Goal: Task Accomplishment & Management: Use online tool/utility

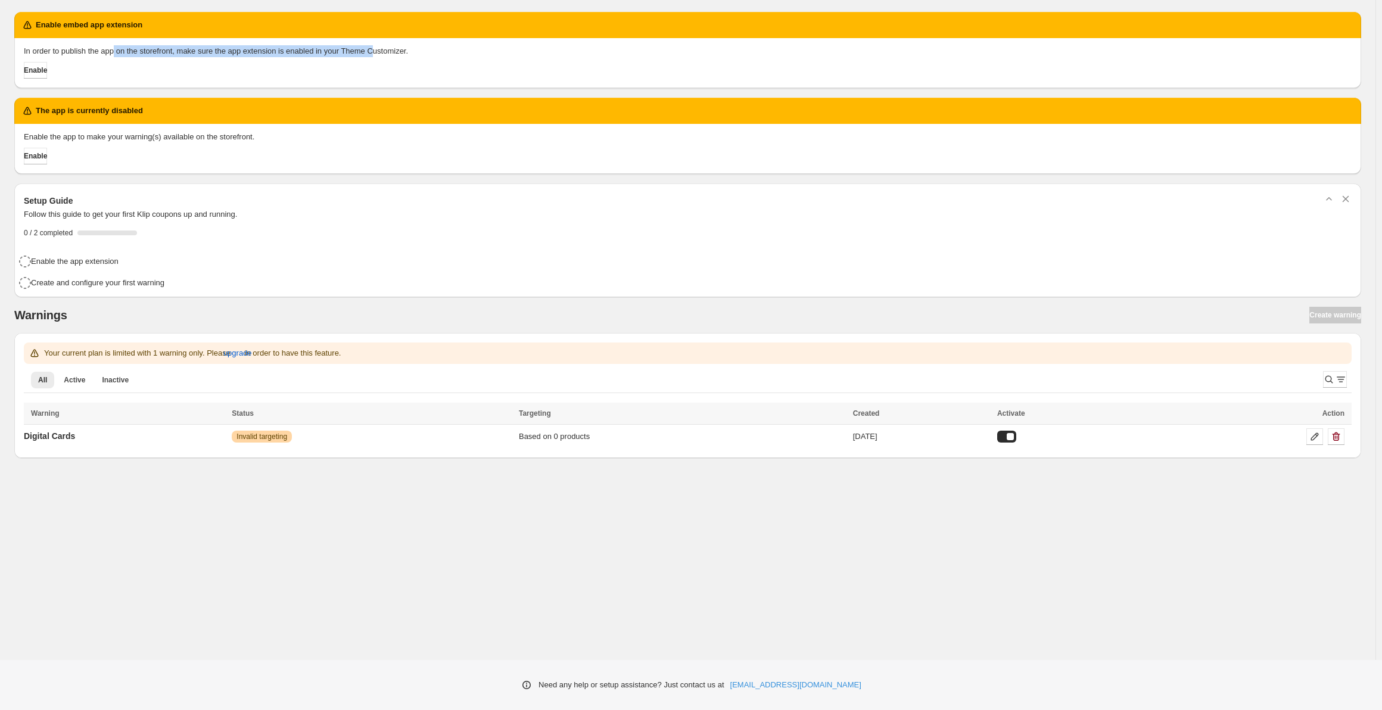
drag, startPoint x: 115, startPoint y: 50, endPoint x: 372, endPoint y: 48, distance: 256.8
click at [372, 48] on p "In order to publish the app on the storefront, make sure the app extension is e…" at bounding box center [688, 51] width 1328 height 12
drag, startPoint x: 41, startPoint y: 131, endPoint x: 239, endPoint y: 142, distance: 198.7
click at [239, 142] on p "Enable the app to make your warning(s) available on the storefront." at bounding box center [688, 137] width 1328 height 12
click at [544, 441] on div "Based on 0 products" at bounding box center [682, 437] width 327 height 12
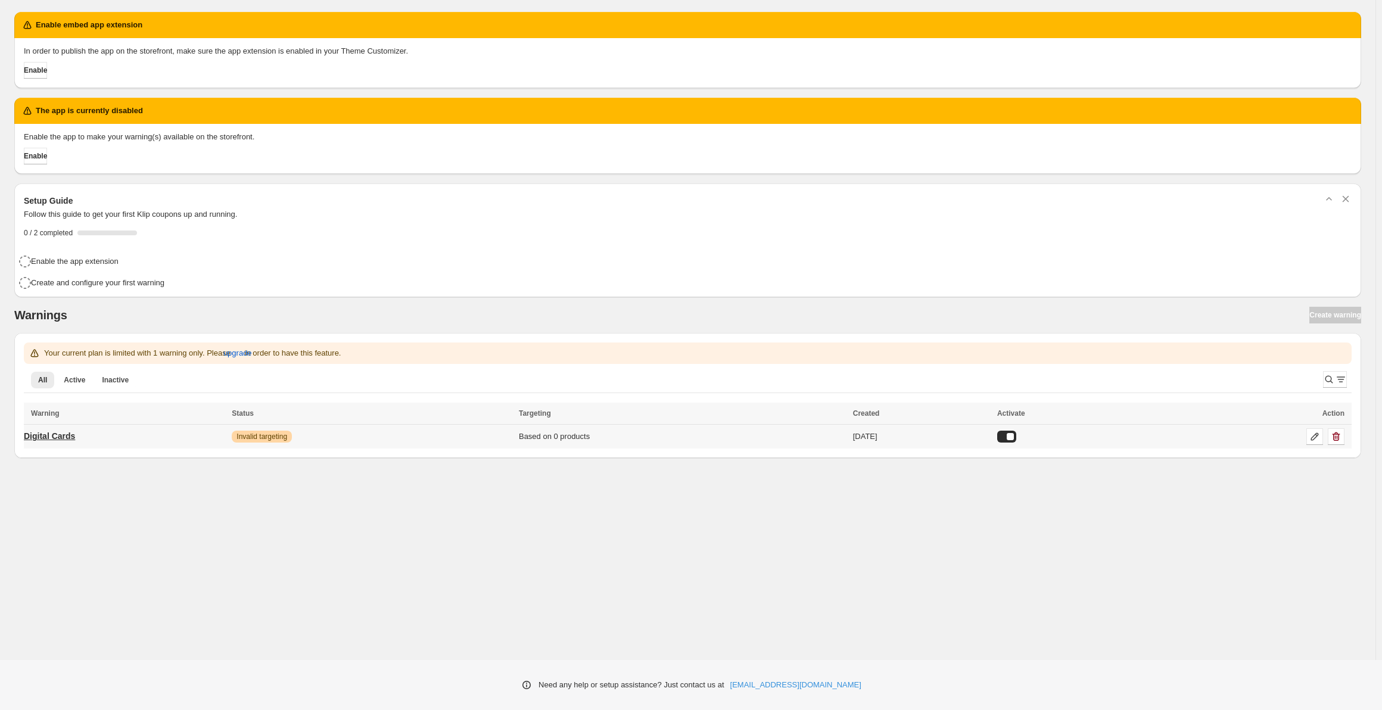
click at [59, 432] on p "Digital Cards" at bounding box center [49, 436] width 51 height 12
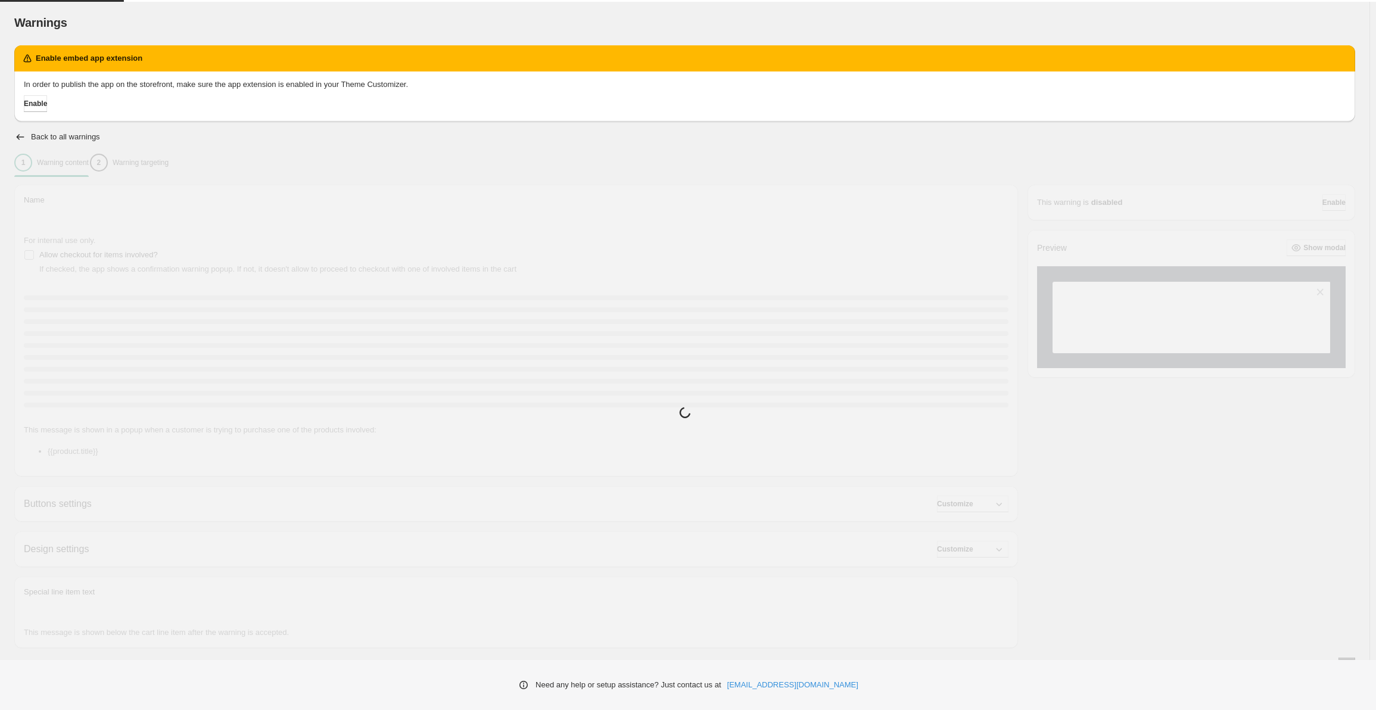
type input "**********"
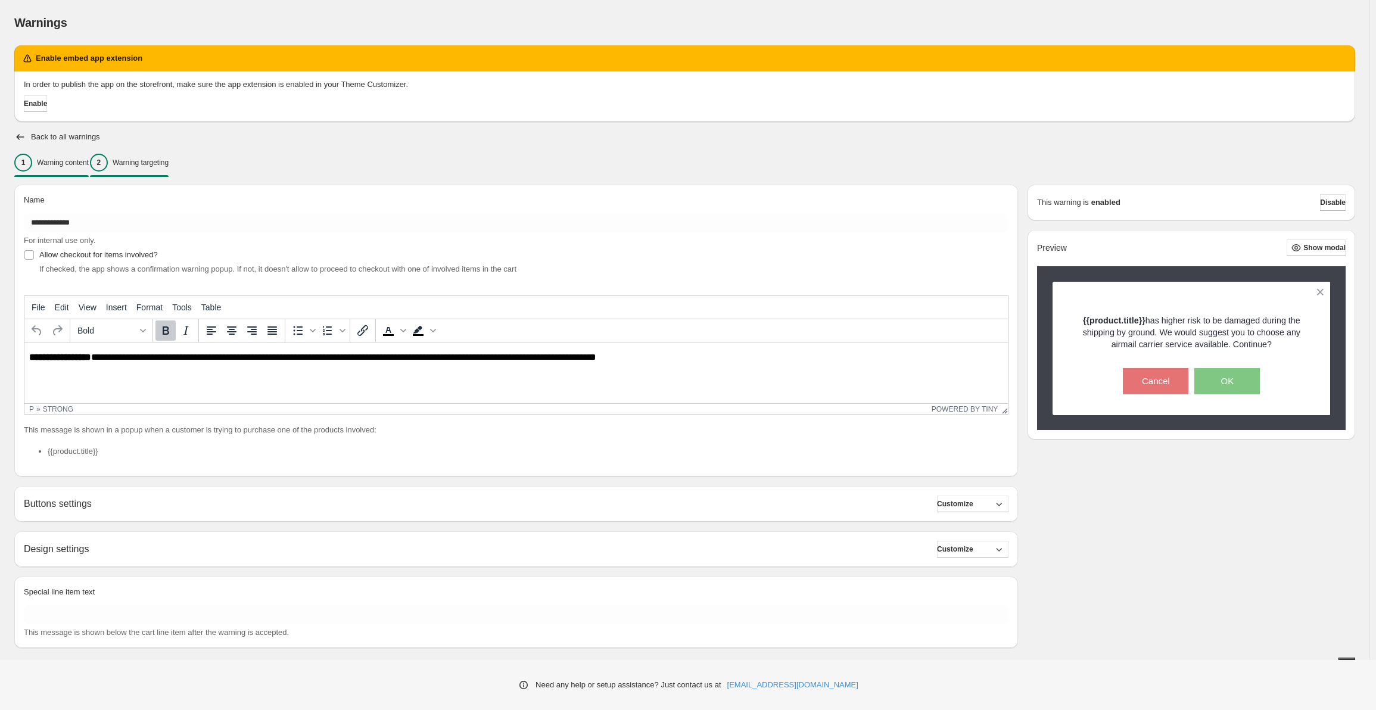
click at [142, 161] on p "Warning targeting" at bounding box center [141, 163] width 56 height 10
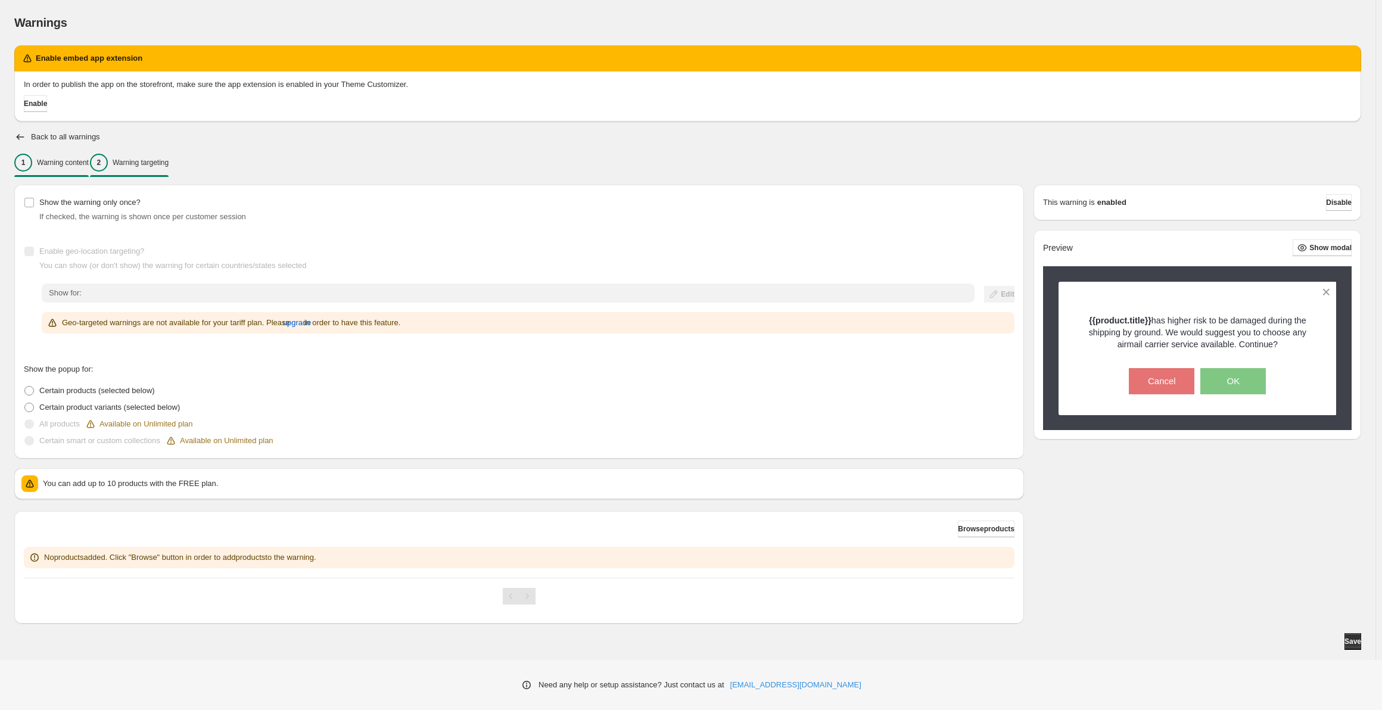
click at [61, 161] on p "Warning content" at bounding box center [63, 163] width 52 height 10
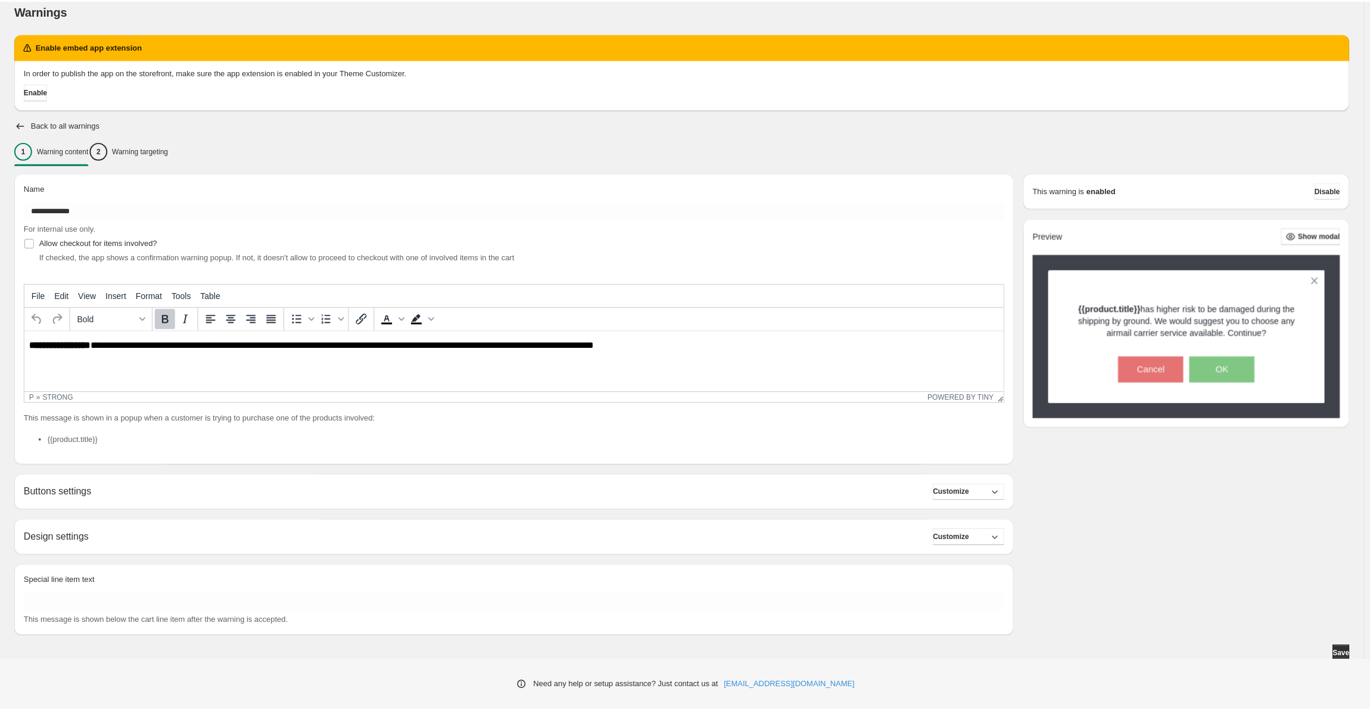
scroll to position [15, 0]
